Goal: Transaction & Acquisition: Purchase product/service

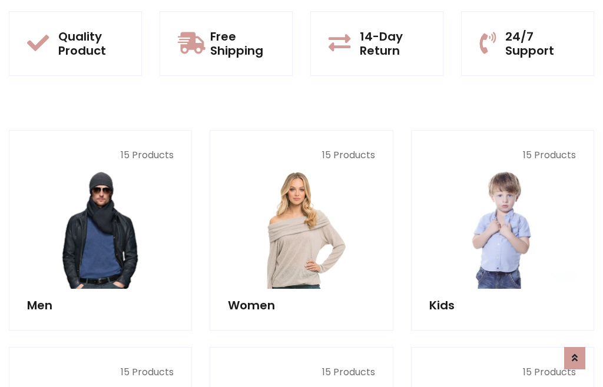
scroll to position [60, 0]
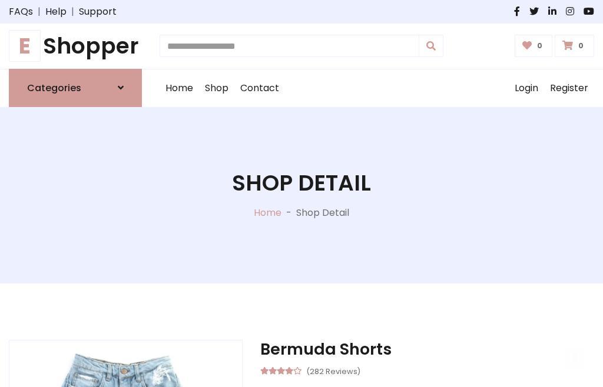
click at [75, 46] on h1 "E Shopper" at bounding box center [75, 46] width 133 height 26
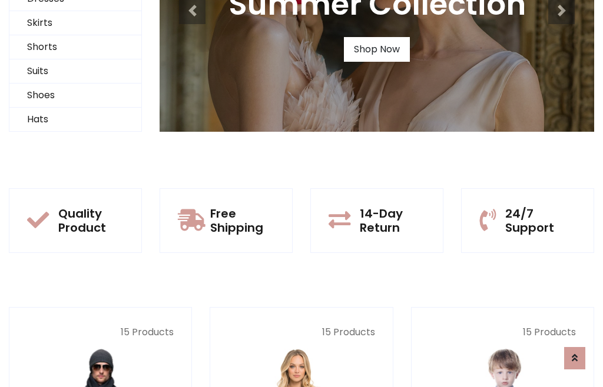
scroll to position [114, 0]
